Goal: Information Seeking & Learning: Learn about a topic

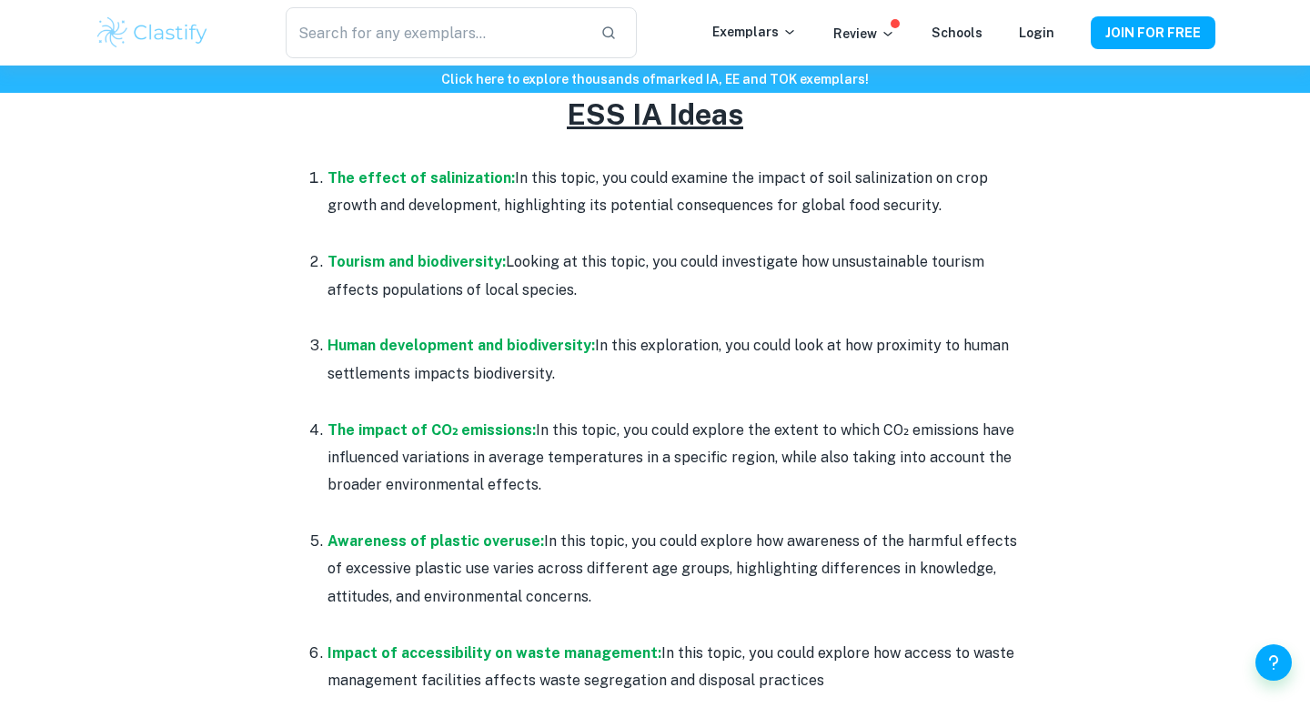
scroll to position [841, 0]
click at [414, 265] on strong "Tourism and biodiversity:" at bounding box center [417, 262] width 178 height 17
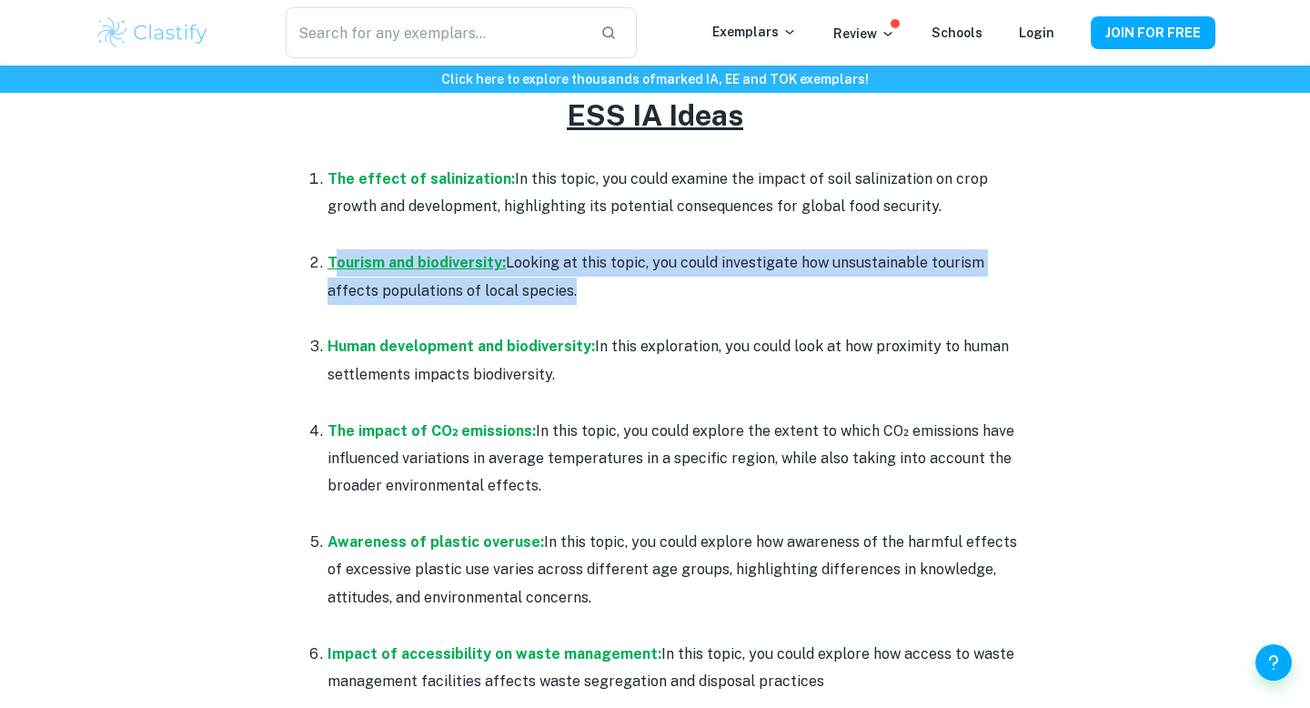
drag, startPoint x: 570, startPoint y: 297, endPoint x: 337, endPoint y: 256, distance: 236.5
click at [337, 256] on p "Tourism and biodiversity: Looking at this topic, you could investigate how unsu…" at bounding box center [674, 277] width 692 height 56
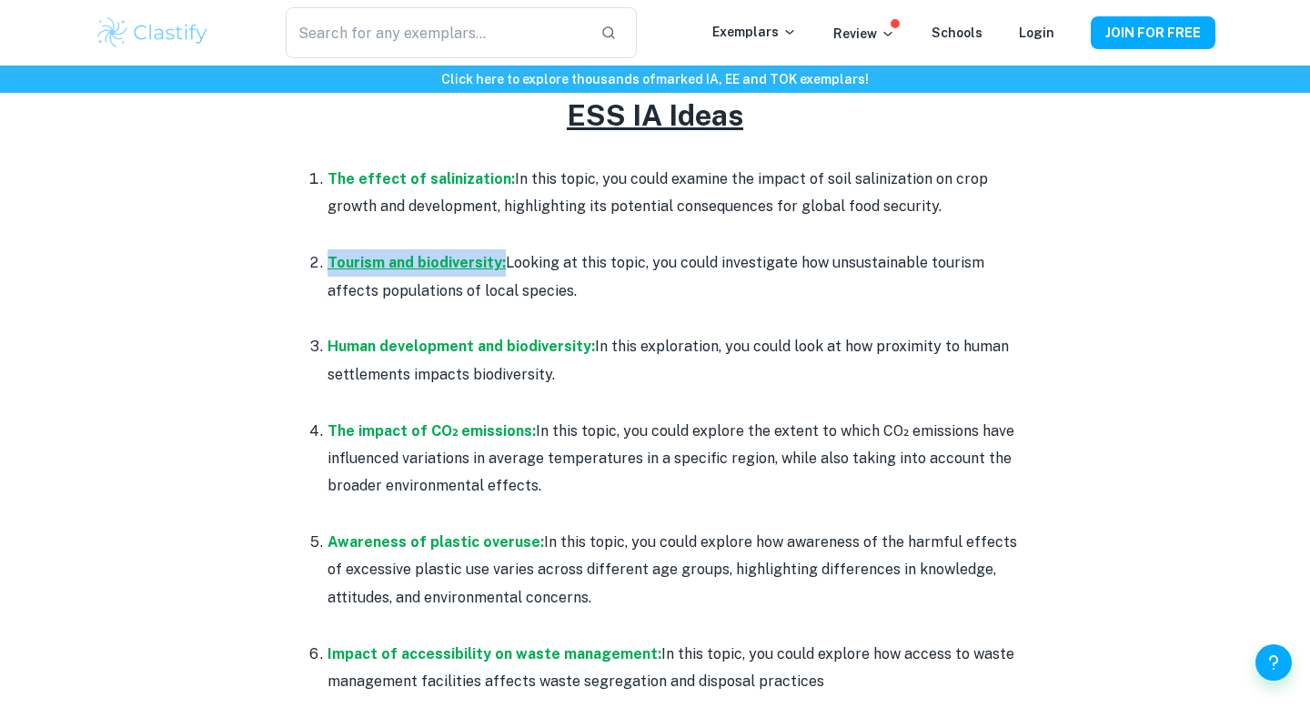
drag, startPoint x: 325, startPoint y: 259, endPoint x: 501, endPoint y: 268, distance: 176.7
click at [501, 268] on li "Tourism and biodiversity: Looking at this topic, you could investigate how unsu…" at bounding box center [674, 290] width 692 height 84
click at [513, 291] on p "Tourism and biodiversity: Looking at this topic, you could investigate how unsu…" at bounding box center [674, 277] width 692 height 56
drag, startPoint x: 327, startPoint y: 264, endPoint x: 499, endPoint y: 260, distance: 172.0
click at [499, 260] on li "Tourism and biodiversity: Looking at this topic, you could investigate how unsu…" at bounding box center [674, 290] width 692 height 84
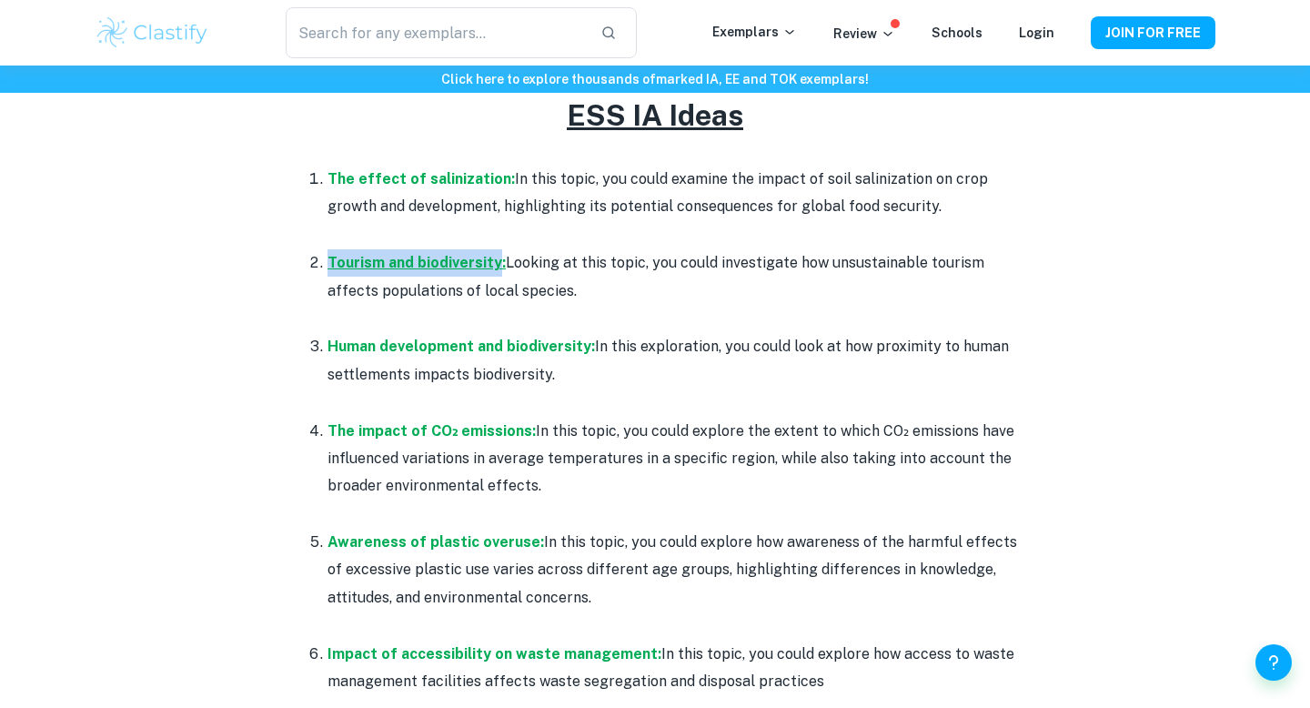
copy strong "Tourism and biodiversity"
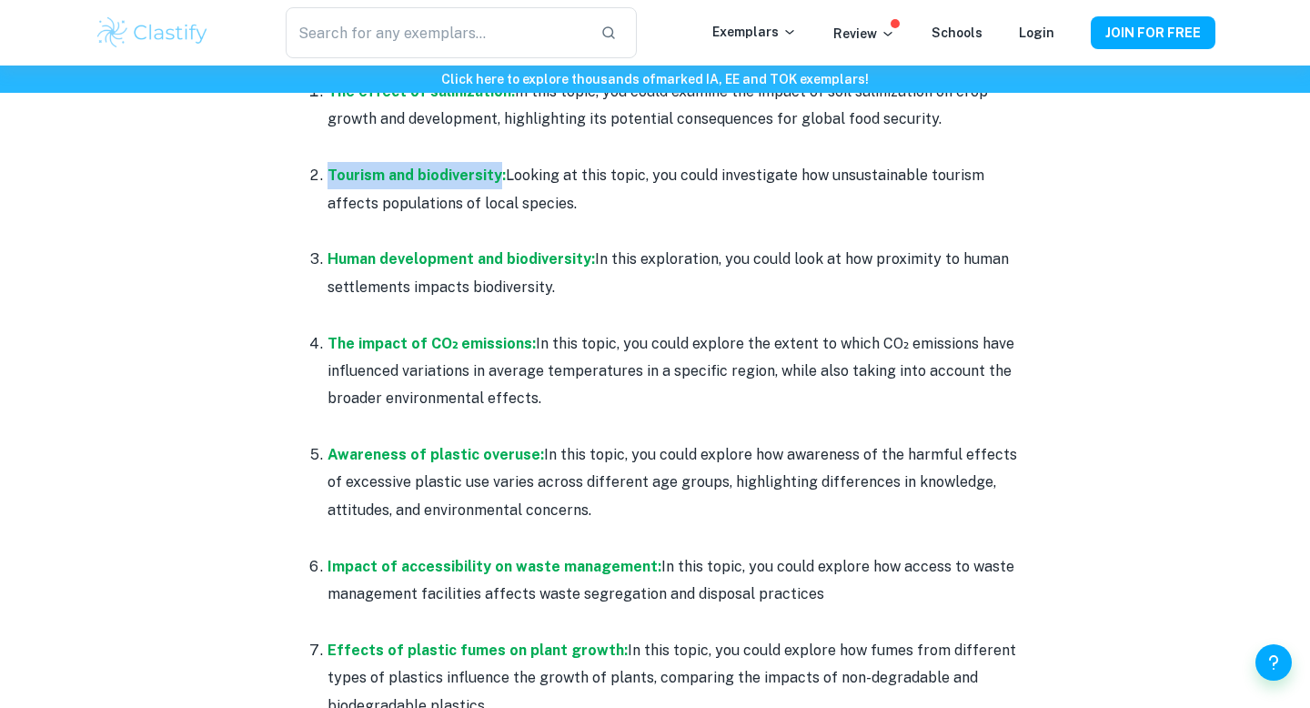
scroll to position [957, 0]
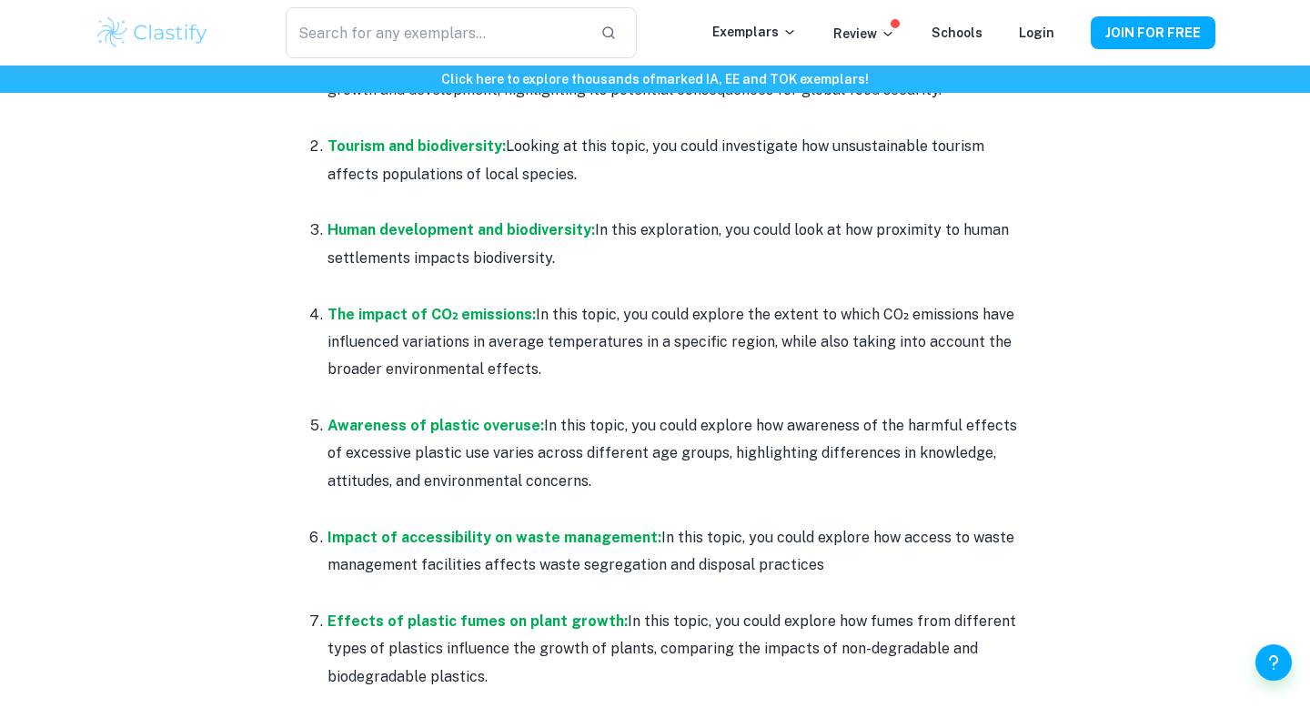
click at [592, 490] on p "Awareness of plastic overuse: In this topic, you could explore how awareness of…" at bounding box center [674, 453] width 692 height 83
drag, startPoint x: 325, startPoint y: 308, endPoint x: 524, endPoint y: 304, distance: 199.3
click at [524, 304] on li "The impact of CO₂ emissions: In this topic, you could explore the extent to whi…" at bounding box center [674, 356] width 692 height 112
copy strong "The impact of CO₂ emissions"
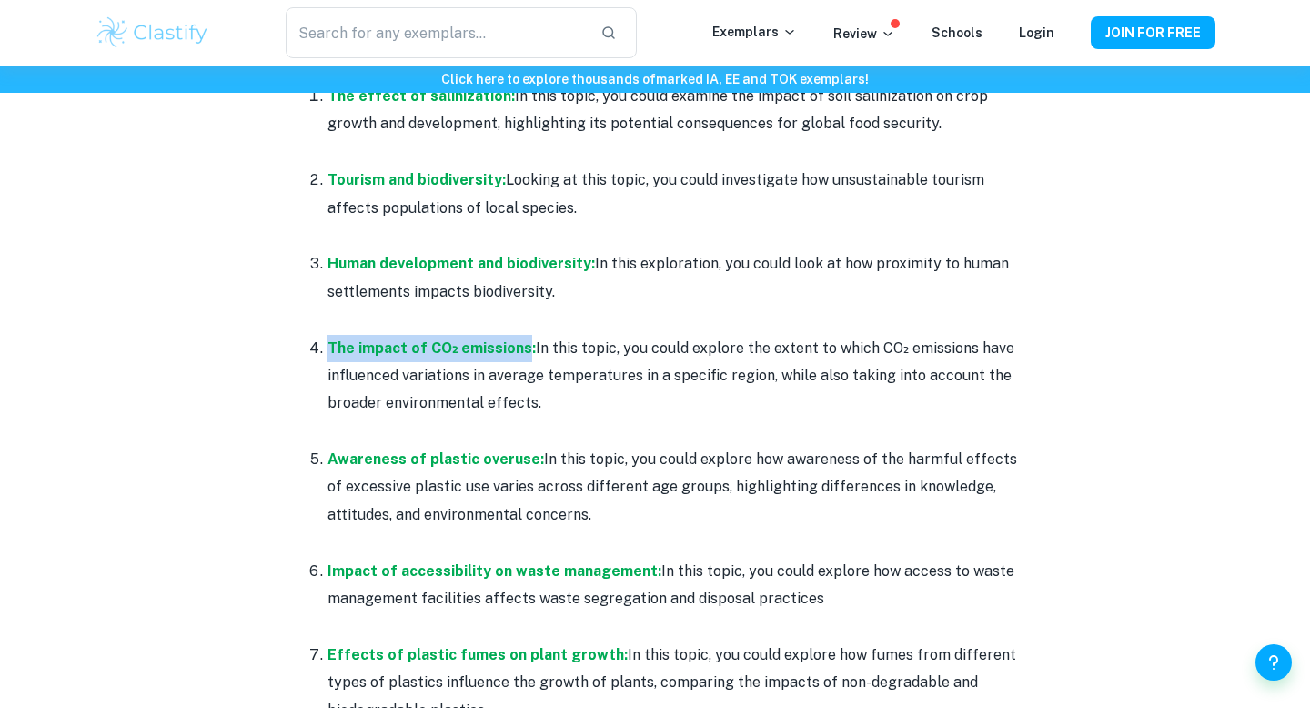
scroll to position [922, 0]
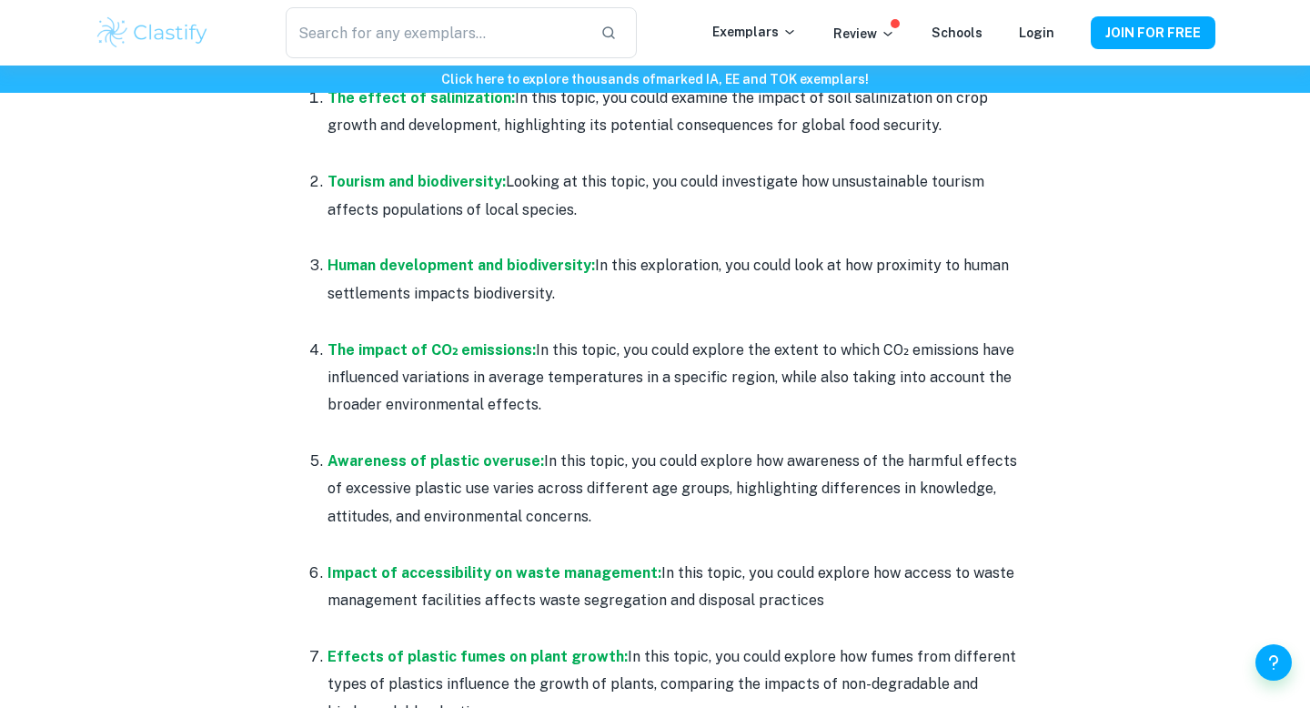
click at [551, 420] on p at bounding box center [674, 433] width 692 height 27
click at [454, 174] on strong "Tourism and biodiversity:" at bounding box center [417, 181] width 178 height 17
click at [447, 185] on strong "Tourism and biodiversity:" at bounding box center [417, 181] width 178 height 17
